Goal: Information Seeking & Learning: Check status

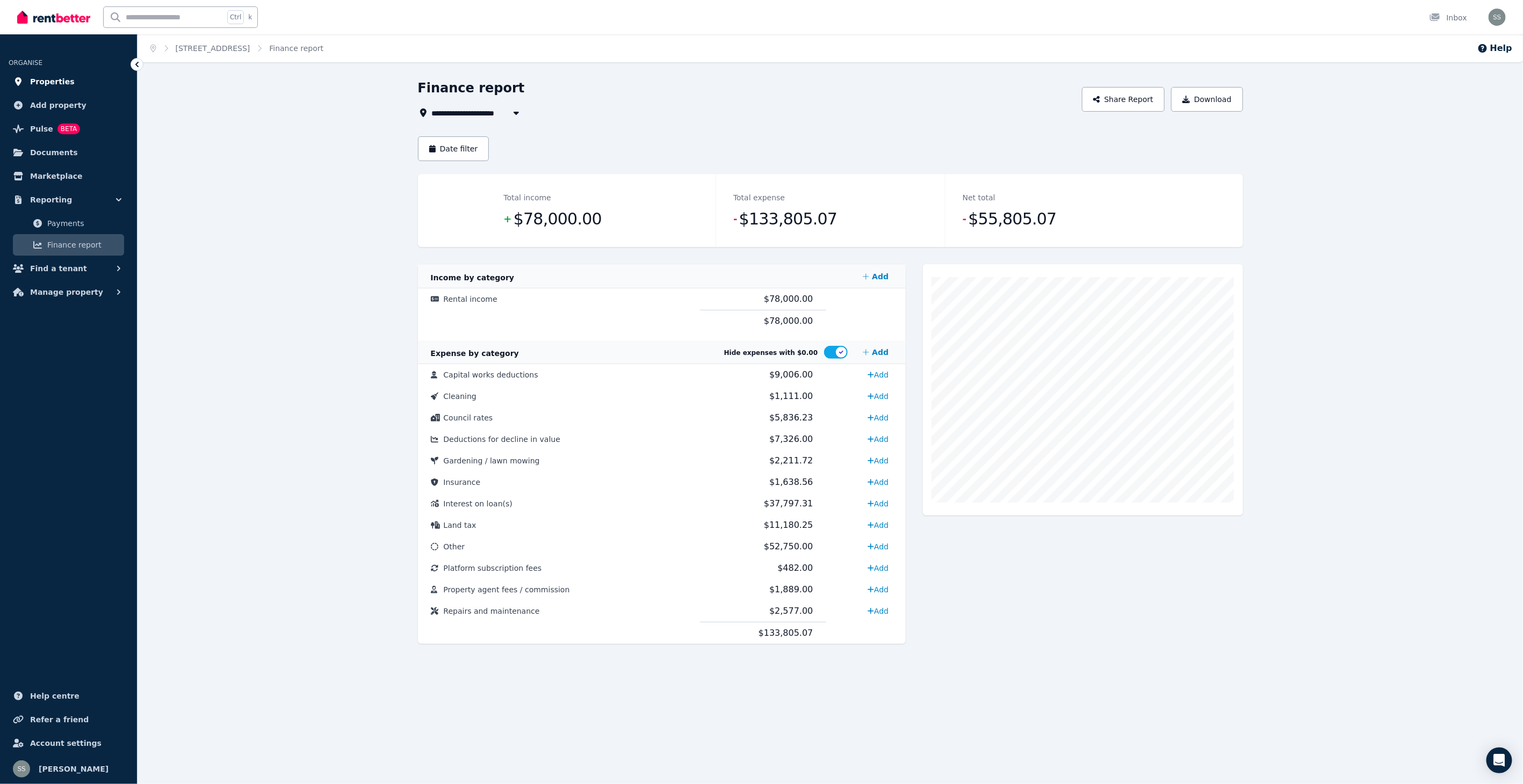
click at [52, 80] on span "Properties" at bounding box center [52, 81] width 45 height 13
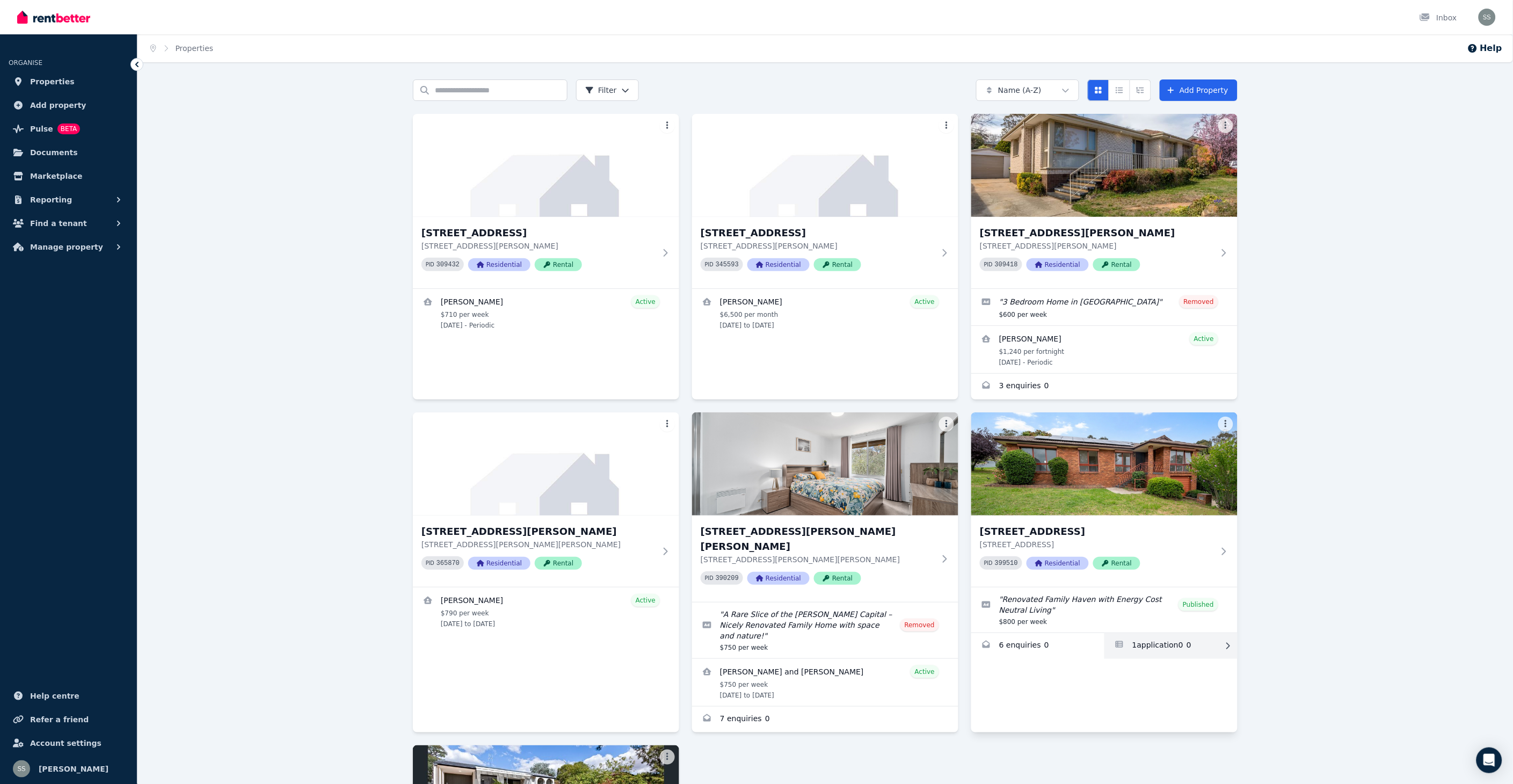
click at [1151, 643] on link "Applications for 191 Chuculba Cres, Giralang" at bounding box center [1171, 646] width 133 height 26
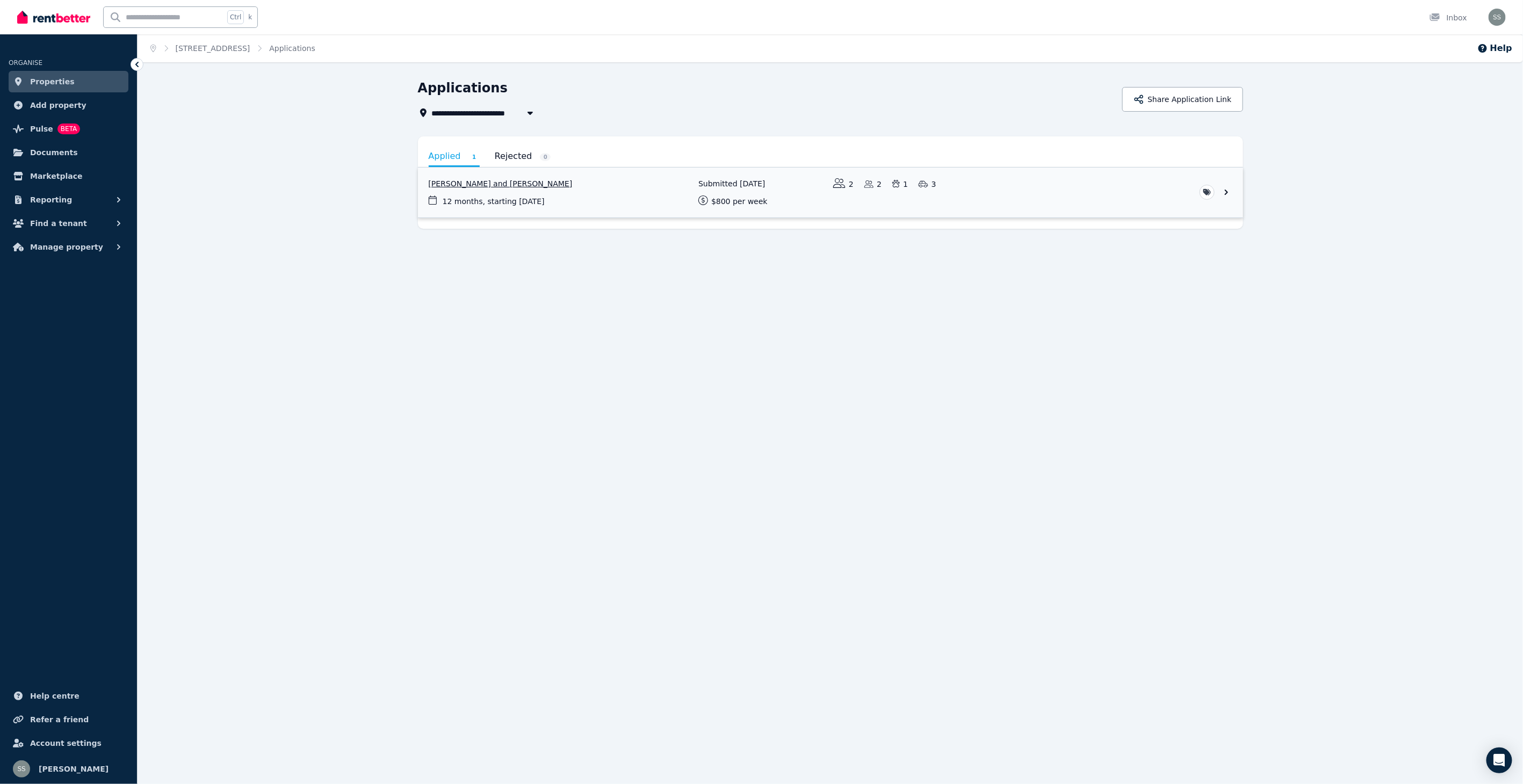
click at [513, 199] on link "View application: Jennifer Brown and Samuel Brown" at bounding box center [830, 192] width 825 height 50
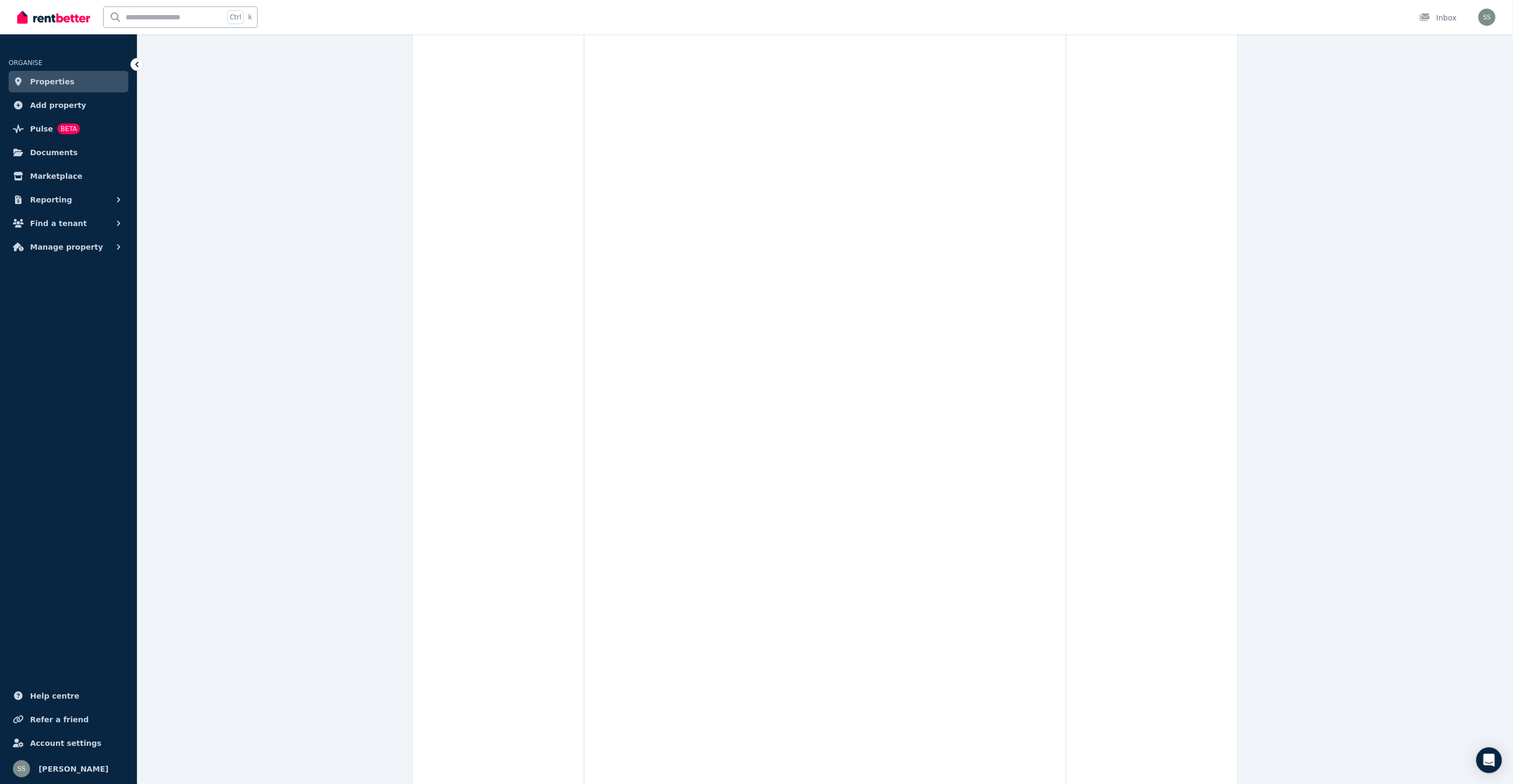
scroll to position [2864, 0]
click at [51, 78] on span "Properties" at bounding box center [52, 81] width 45 height 13
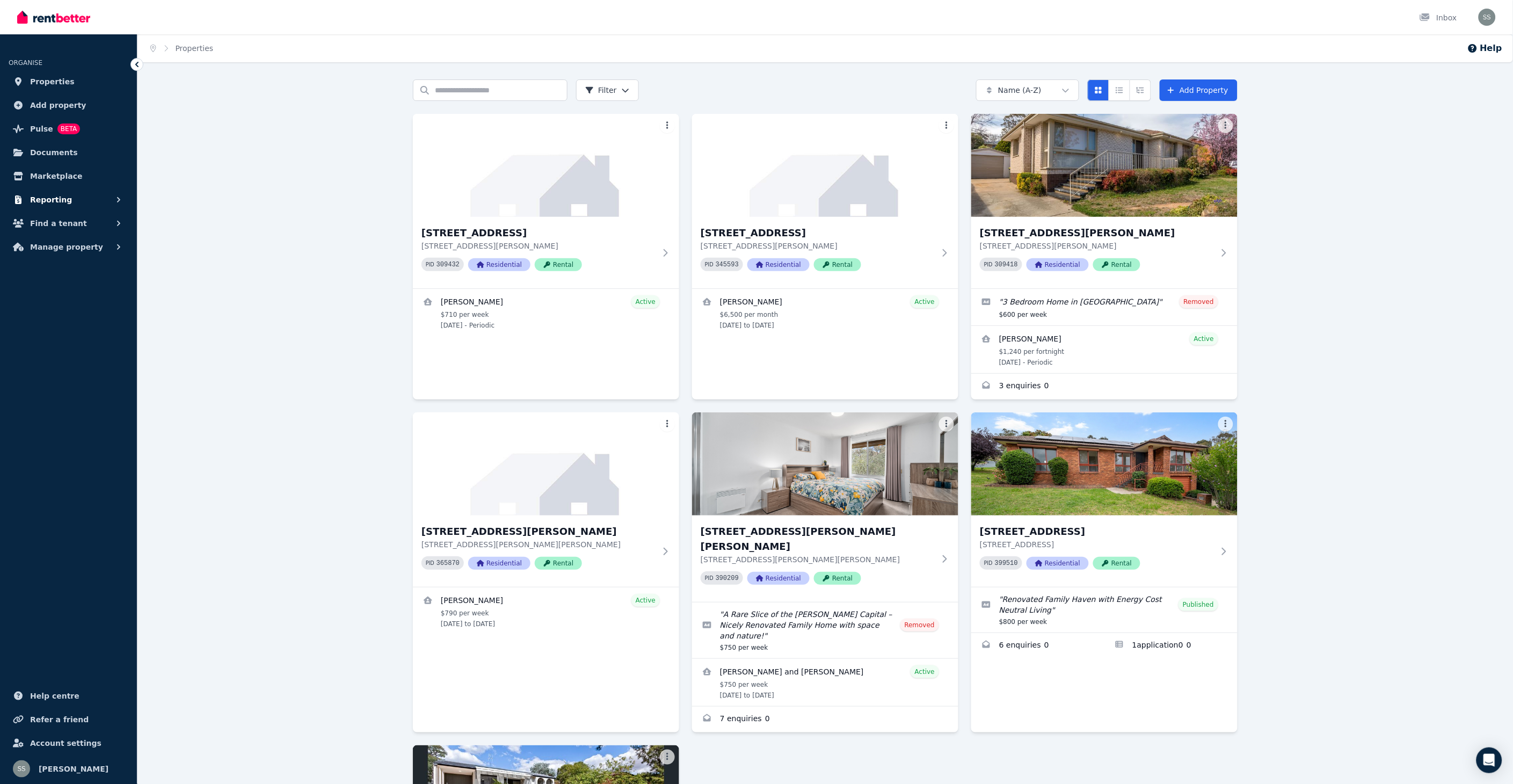
click at [54, 196] on span "Reporting" at bounding box center [51, 199] width 42 height 13
click at [71, 239] on span "Finance report" at bounding box center [83, 245] width 72 height 13
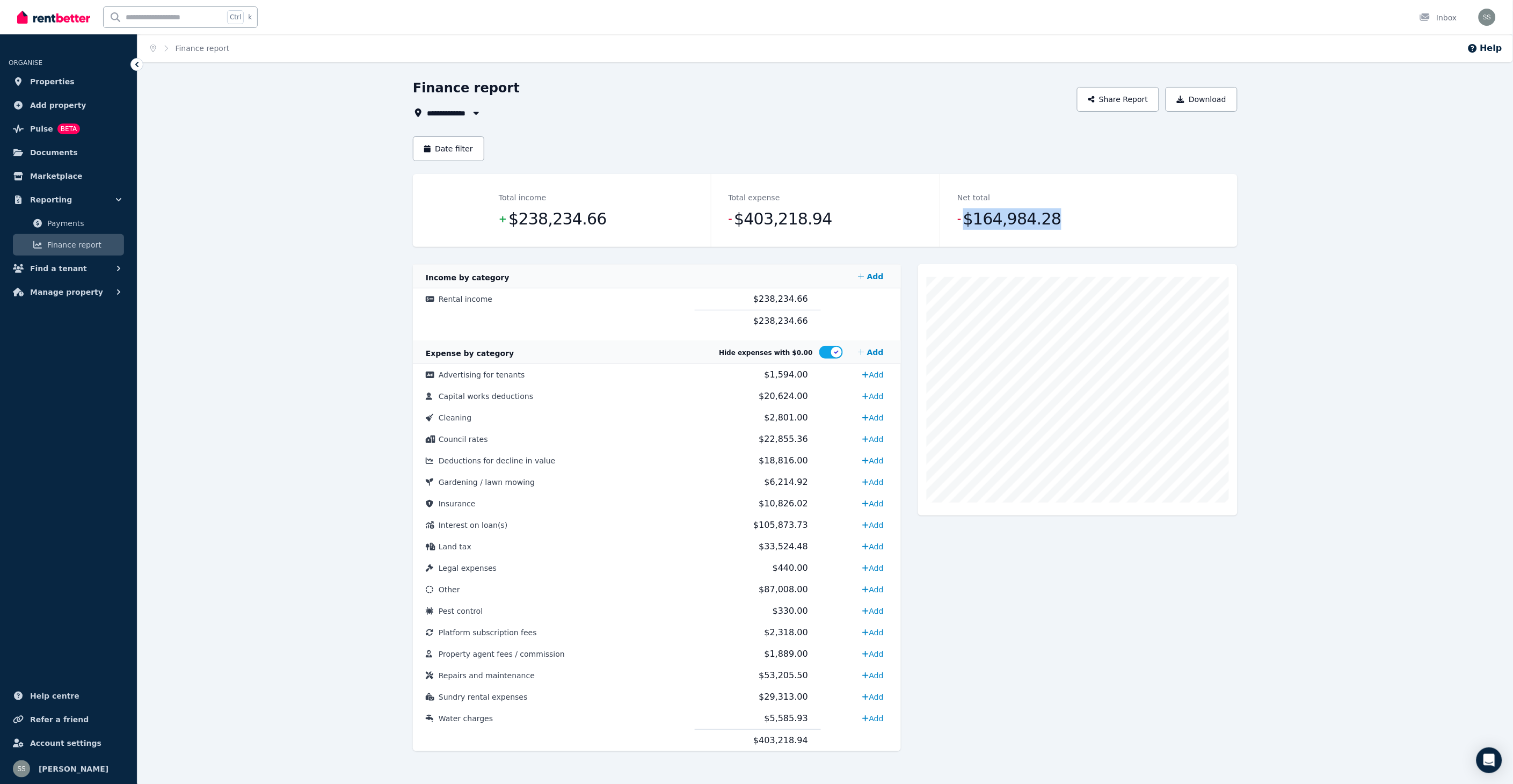
drag, startPoint x: 964, startPoint y: 218, endPoint x: 1058, endPoint y: 220, distance: 94.0
click at [1058, 220] on dd "- $164,984.28" at bounding box center [1054, 219] width 194 height 22
drag, startPoint x: 1058, startPoint y: 220, endPoint x: 979, endPoint y: 221, distance: 79.0
click at [979, 221] on span "$164,984.28" at bounding box center [1012, 219] width 98 height 22
drag, startPoint x: 966, startPoint y: 223, endPoint x: 1051, endPoint y: 210, distance: 86.0
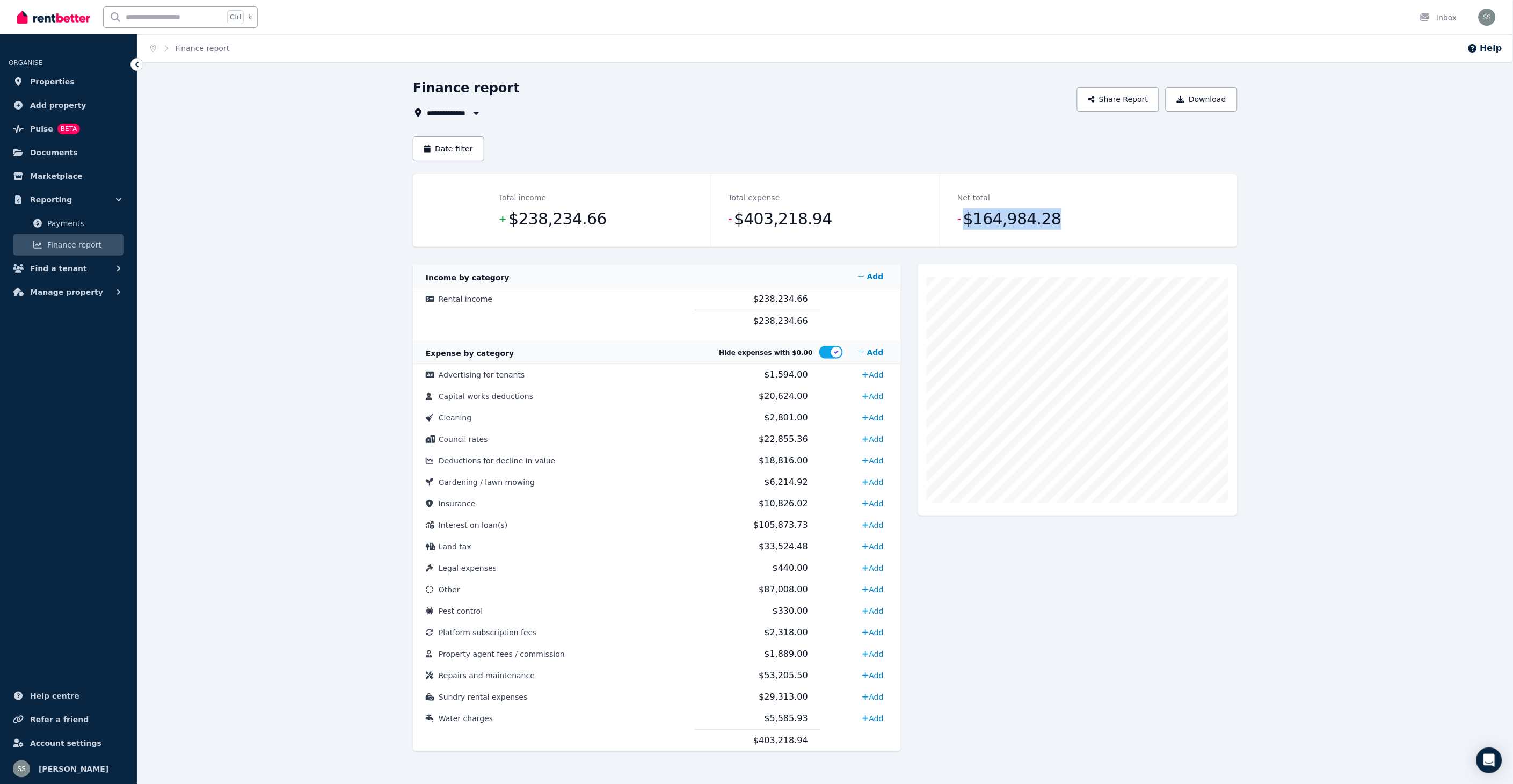
click at [1051, 210] on dd "- $164,984.28" at bounding box center [1054, 219] width 194 height 22
click at [980, 223] on span "$164,984.28" at bounding box center [1012, 219] width 98 height 22
click at [48, 78] on span "Properties" at bounding box center [52, 81] width 45 height 13
